Goal: Task Accomplishment & Management: Use online tool/utility

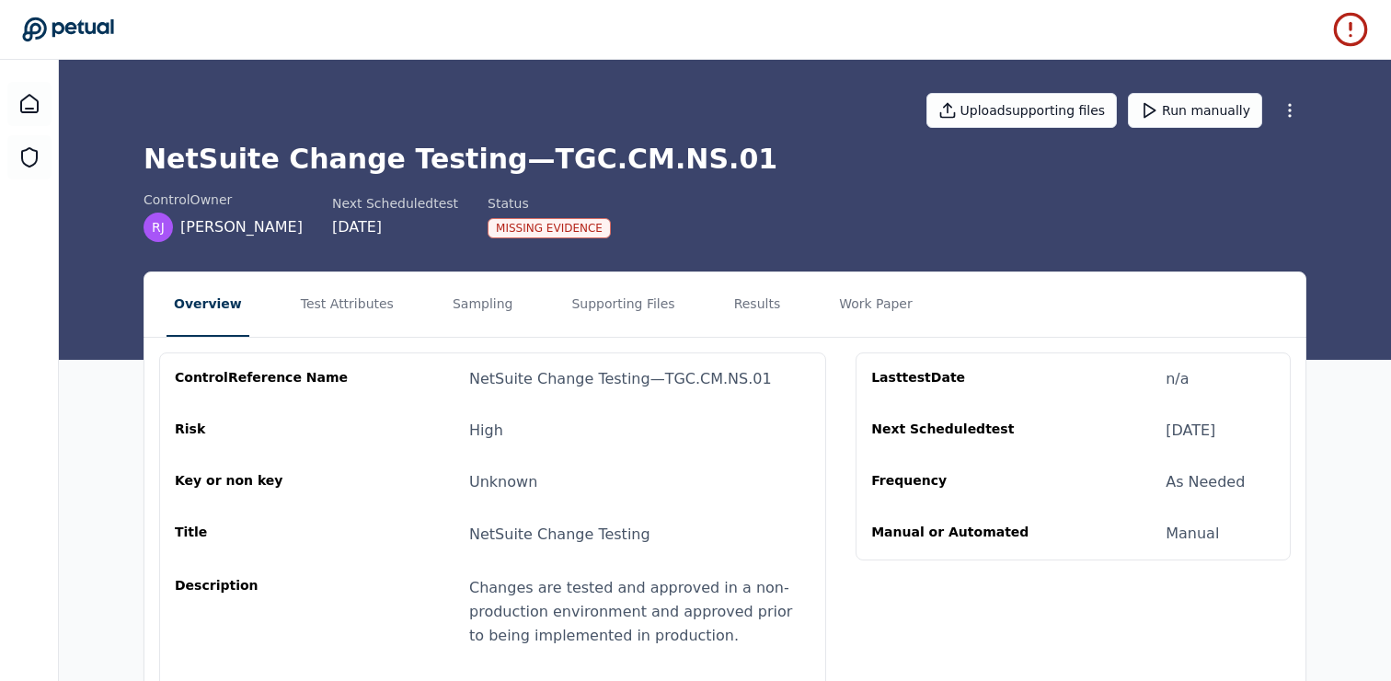
click at [6, 112] on div at bounding box center [29, 400] width 59 height 681
click at [32, 111] on icon at bounding box center [29, 104] width 22 height 22
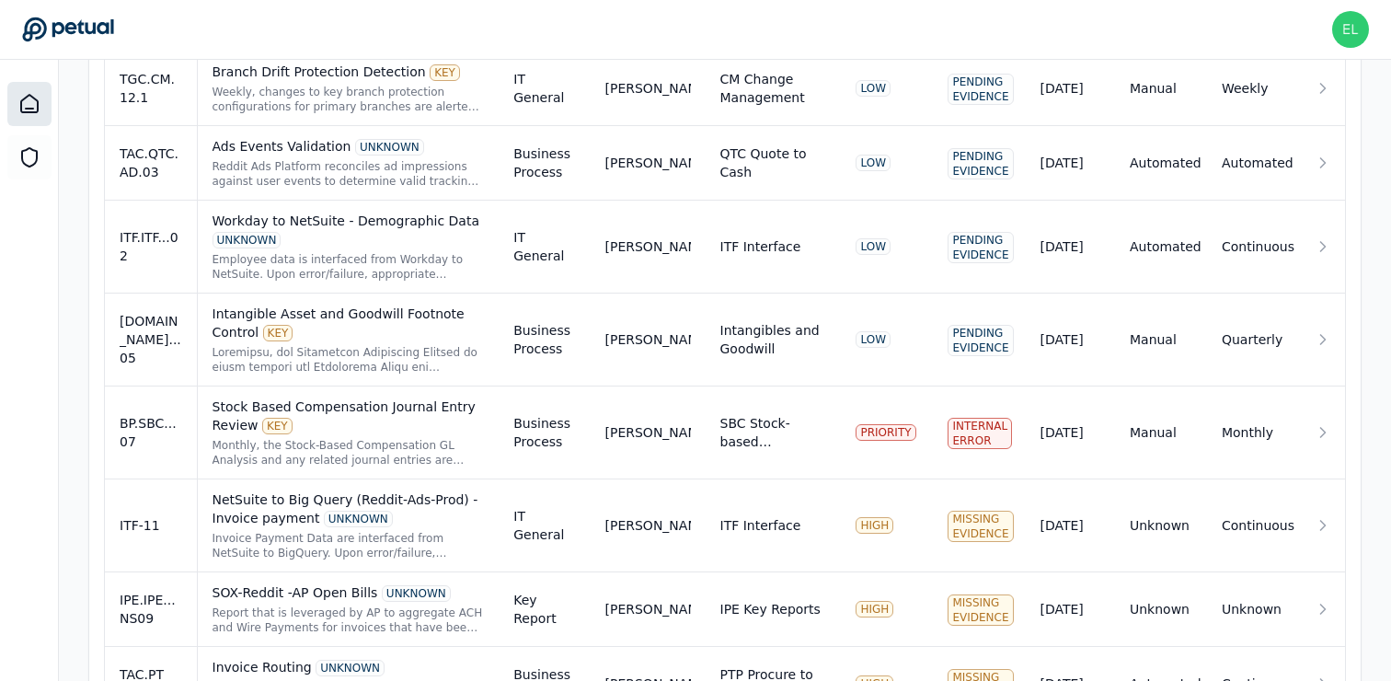
scroll to position [1330, 0]
click at [168, 455] on td "BP.SBC...07" at bounding box center [151, 432] width 92 height 93
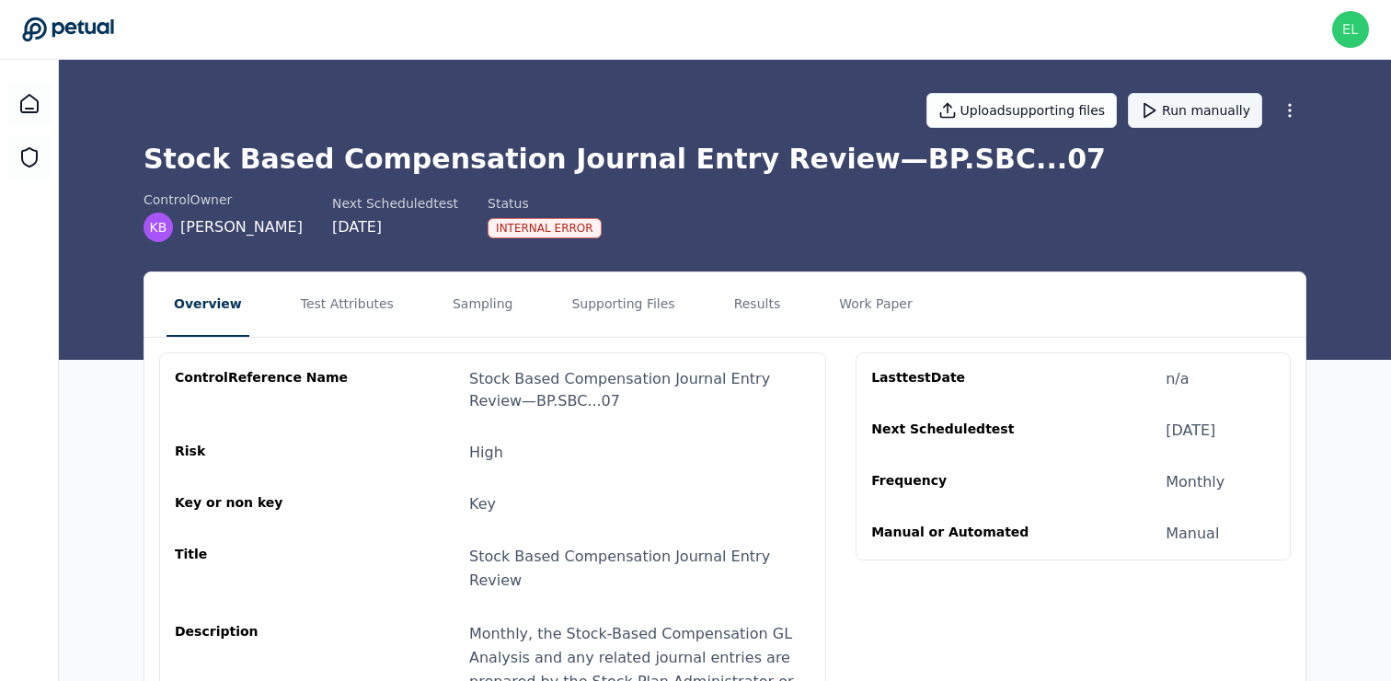
click at [1187, 107] on button "Run manually" at bounding box center [1195, 110] width 134 height 35
